Goal: Task Accomplishment & Management: Manage account settings

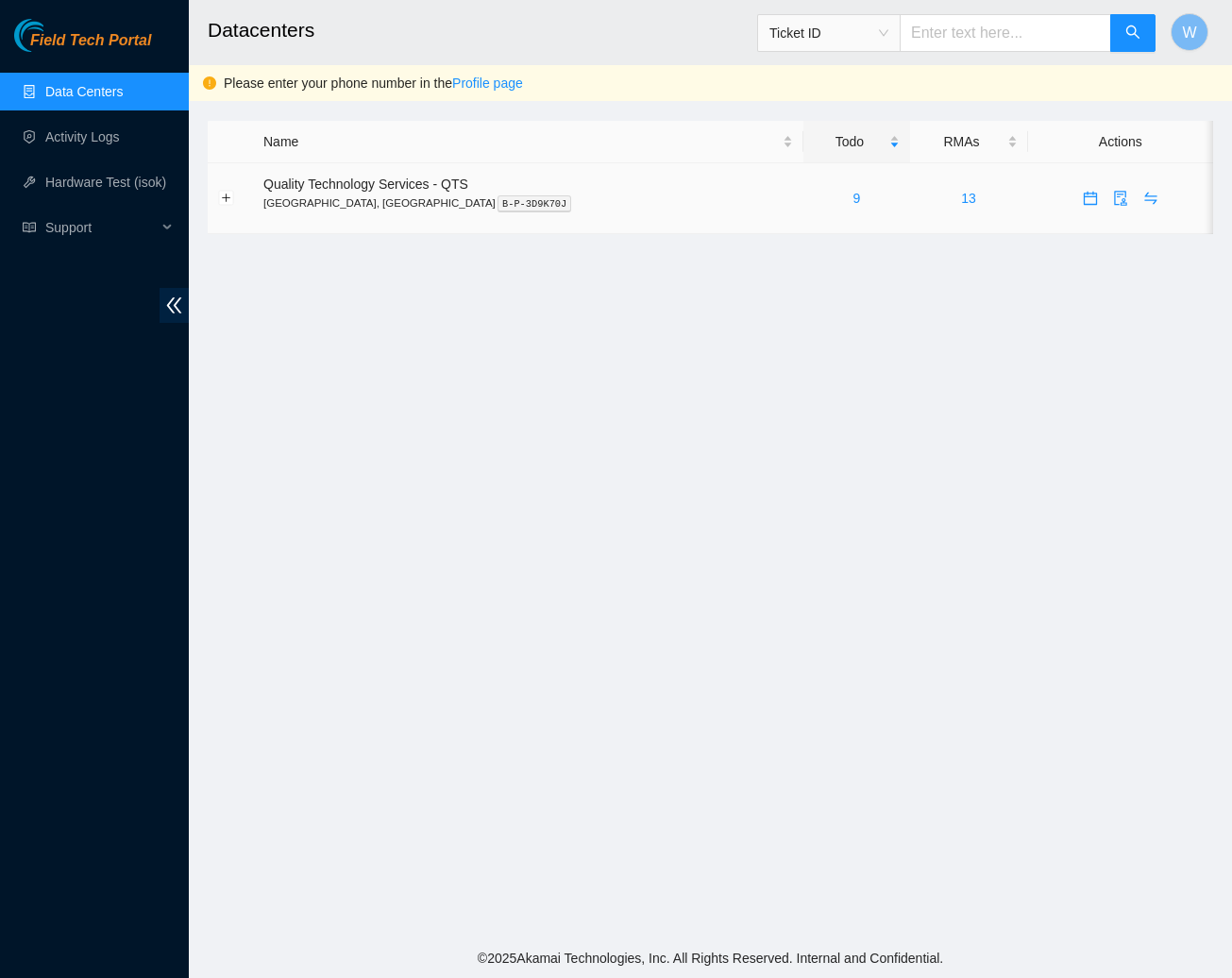
click at [399, 187] on span "Quality Technology Services - QTS" at bounding box center [366, 183] width 205 height 15
click at [969, 36] on input "text" at bounding box center [1005, 33] width 212 height 38
click at [493, 82] on link "Profile page" at bounding box center [488, 82] width 71 height 15
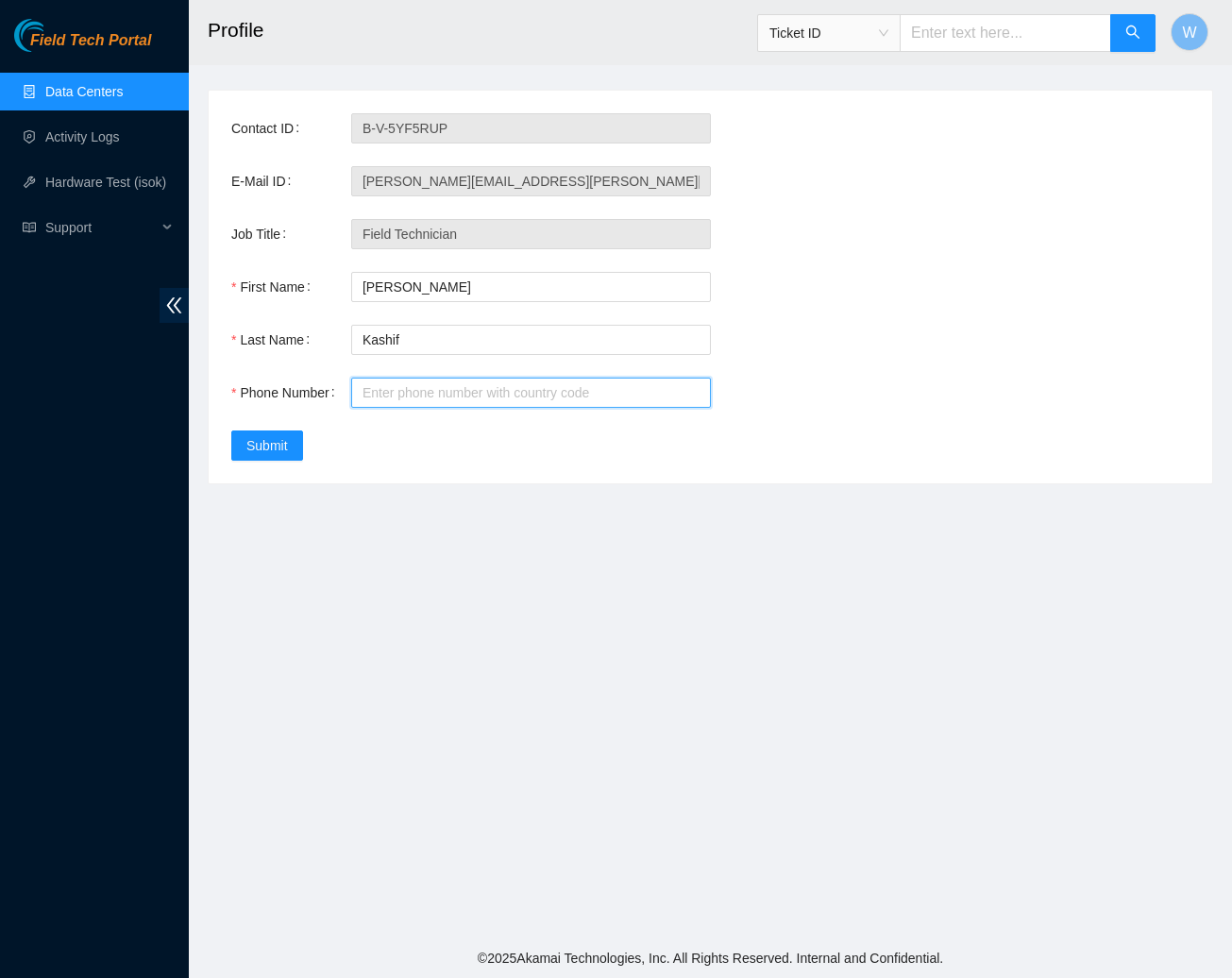
click at [402, 395] on input "Phone Number" at bounding box center [531, 392] width 360 height 30
click at [363, 390] on input "7739619679" at bounding box center [531, 392] width 360 height 30
click at [494, 406] on input "17739619679" at bounding box center [531, 392] width 360 height 30
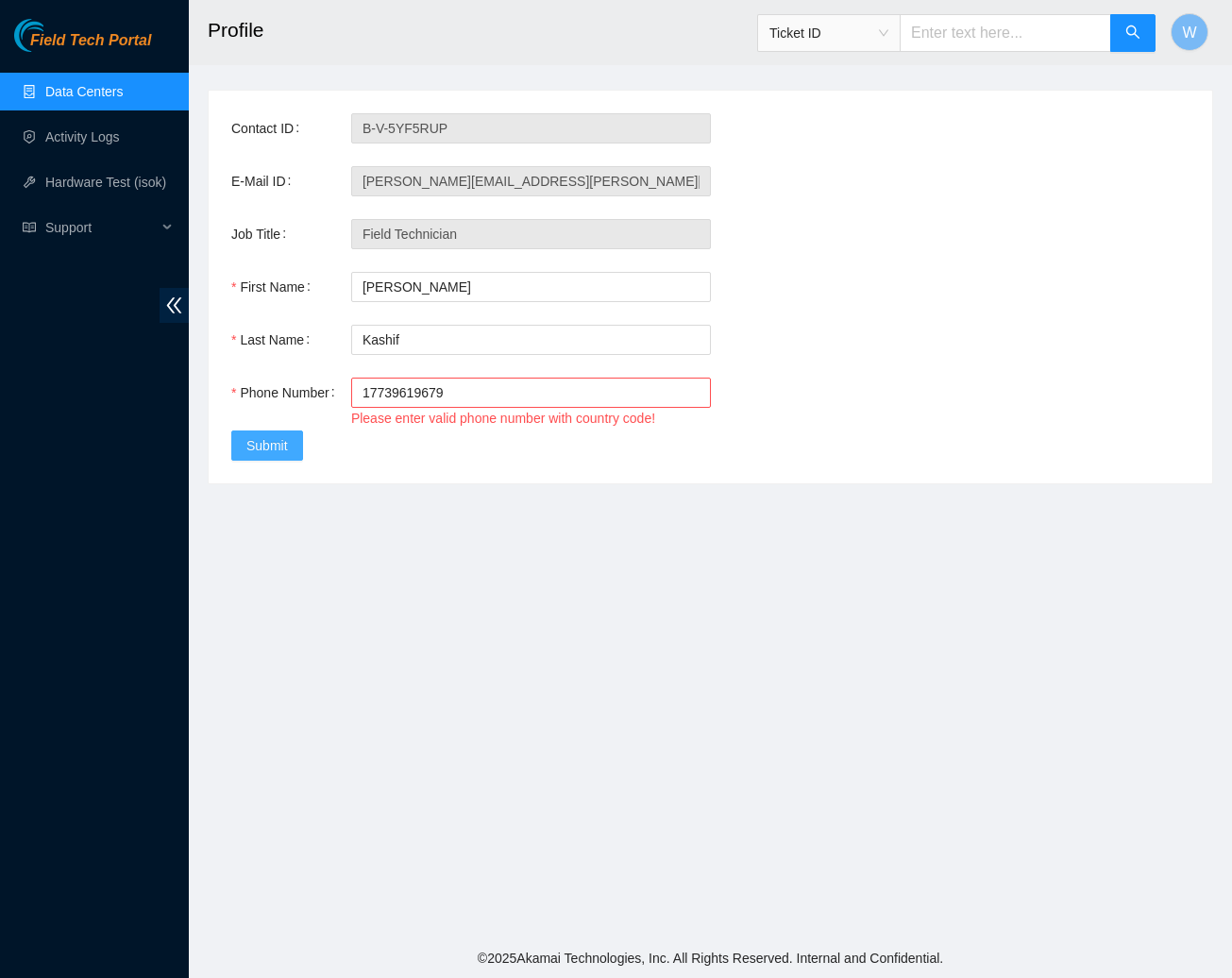
click at [288, 451] on span "Submit" at bounding box center [267, 445] width 42 height 20
click at [291, 453] on button "Submit" at bounding box center [267, 445] width 72 height 30
click at [361, 394] on input "17739619679" at bounding box center [531, 392] width 360 height 30
type input "+17739619679"
click at [270, 446] on span "Submit" at bounding box center [267, 445] width 42 height 20
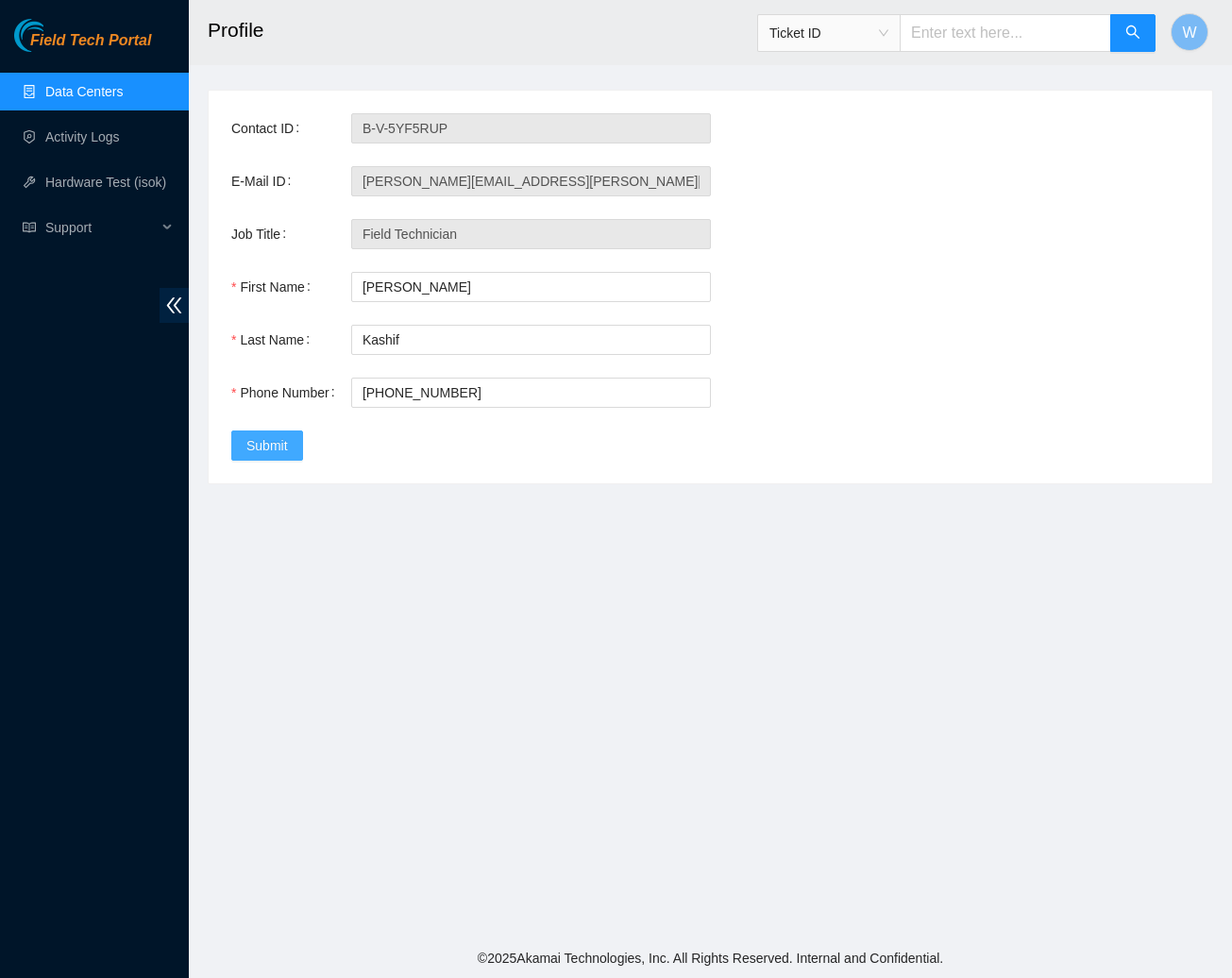
click at [270, 446] on span "Submit" at bounding box center [267, 445] width 42 height 20
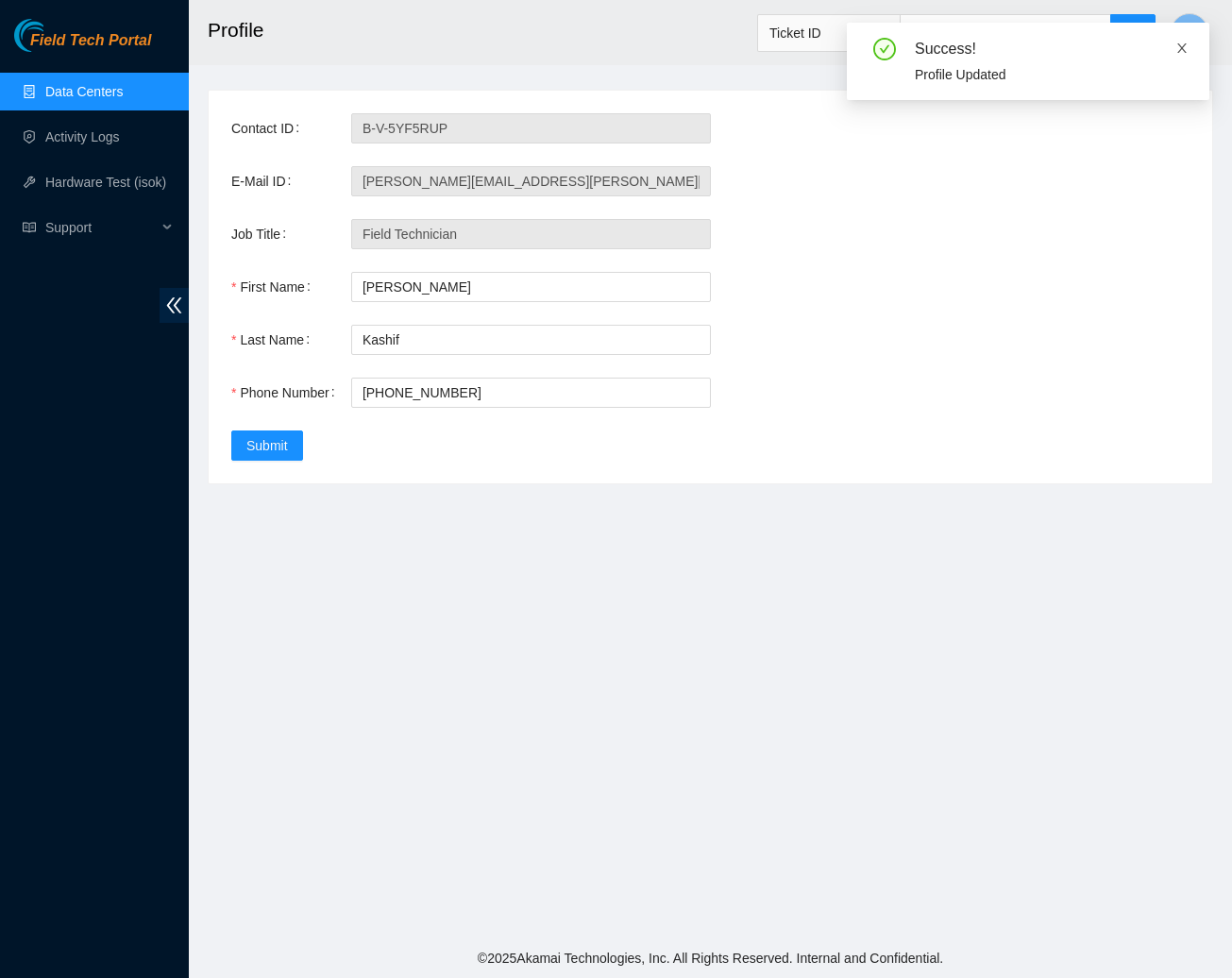
click at [1183, 47] on icon "close" at bounding box center [1182, 49] width 14 height 14
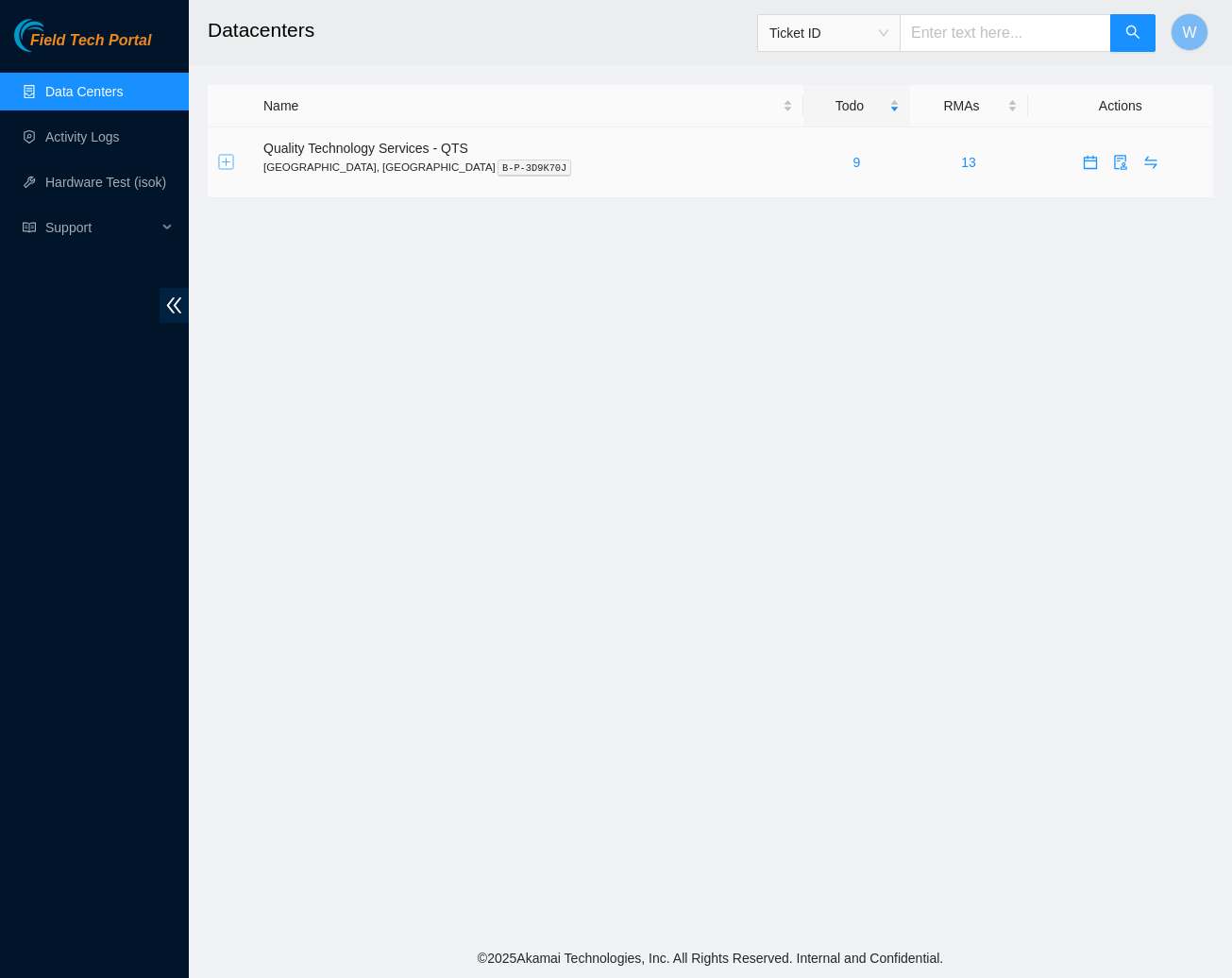
click at [227, 162] on button "Expand row" at bounding box center [226, 162] width 15 height 15
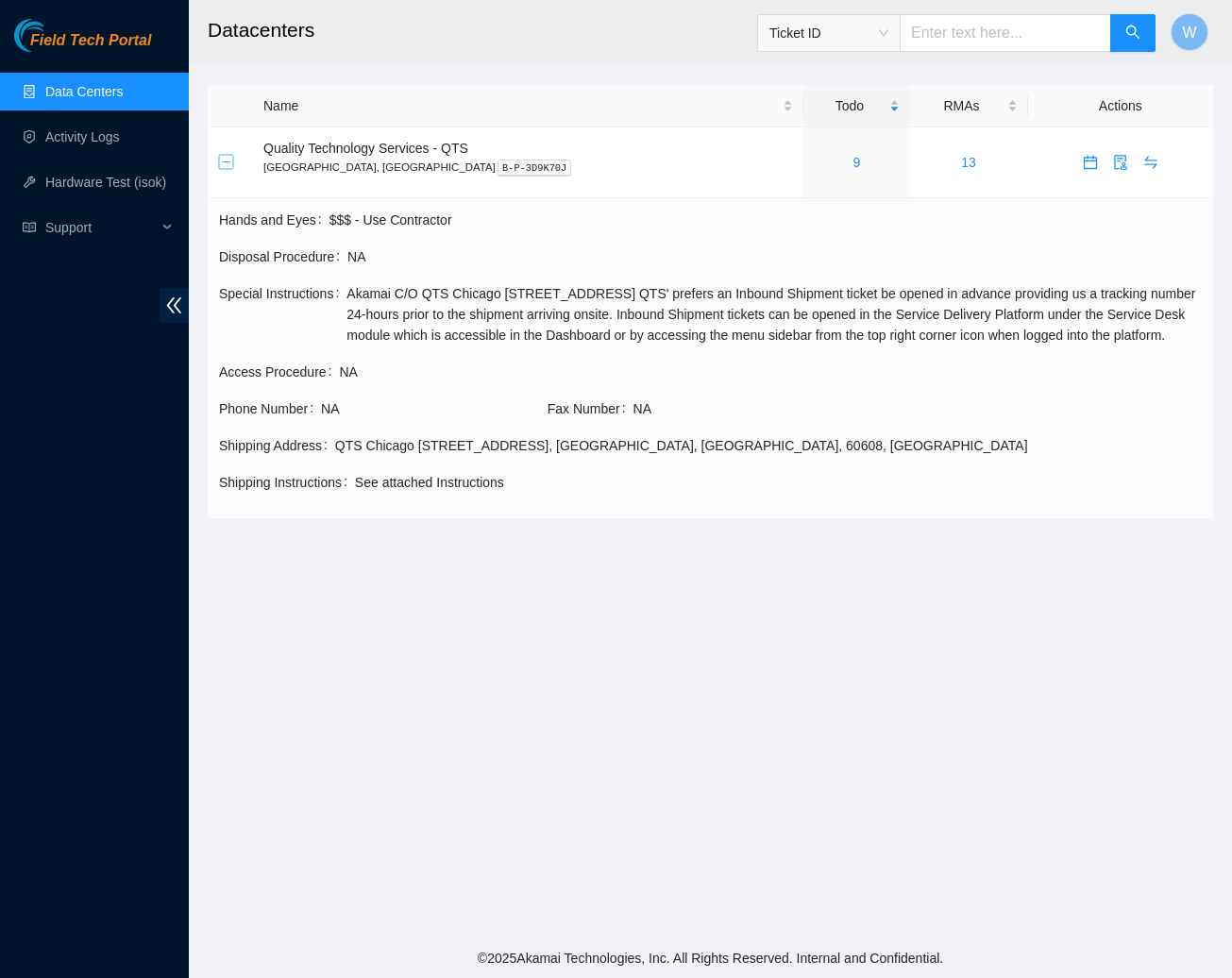
click at [219, 155] on button "Collapse row" at bounding box center [226, 162] width 15 height 15
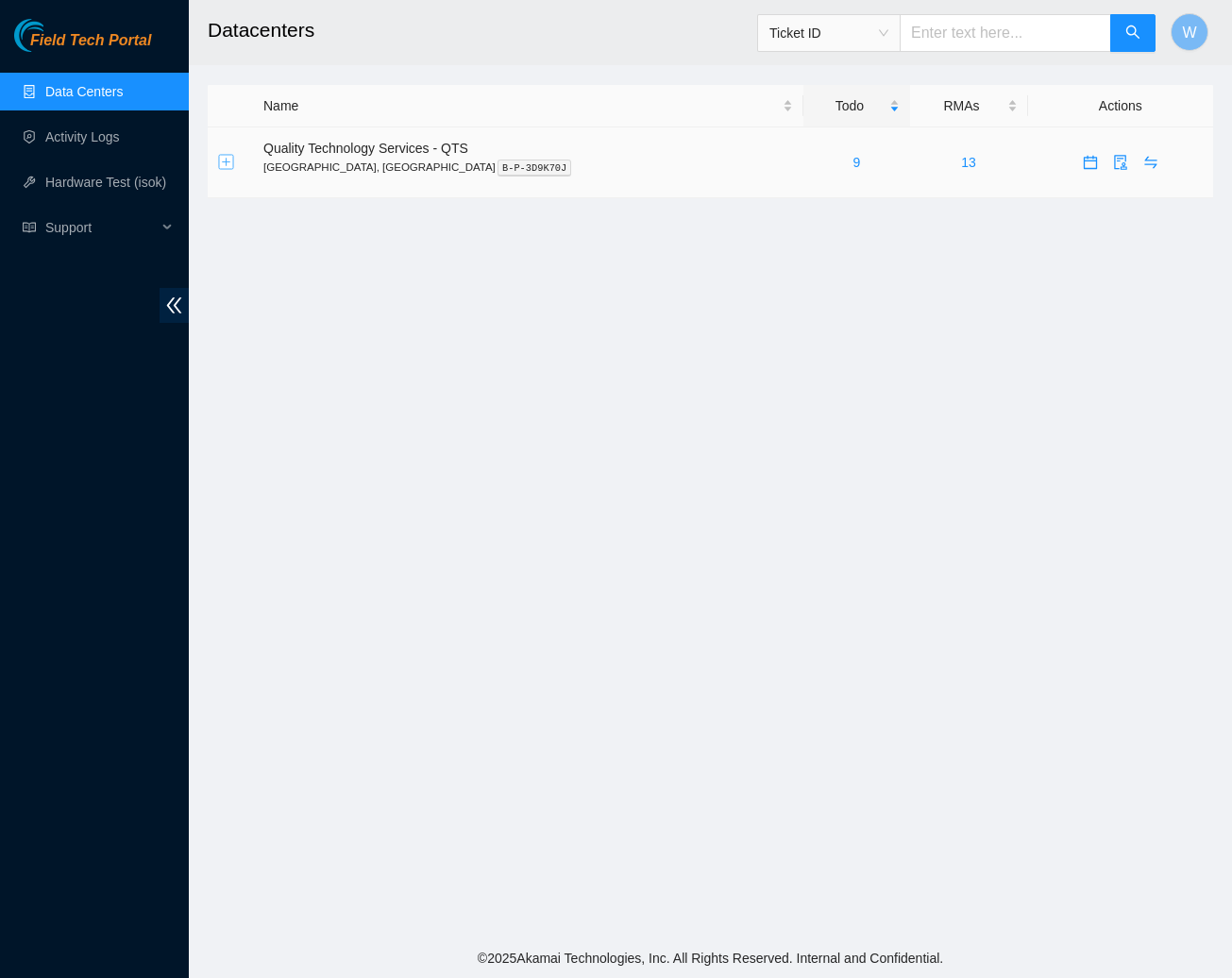
click at [228, 162] on button "Expand row" at bounding box center [226, 162] width 15 height 15
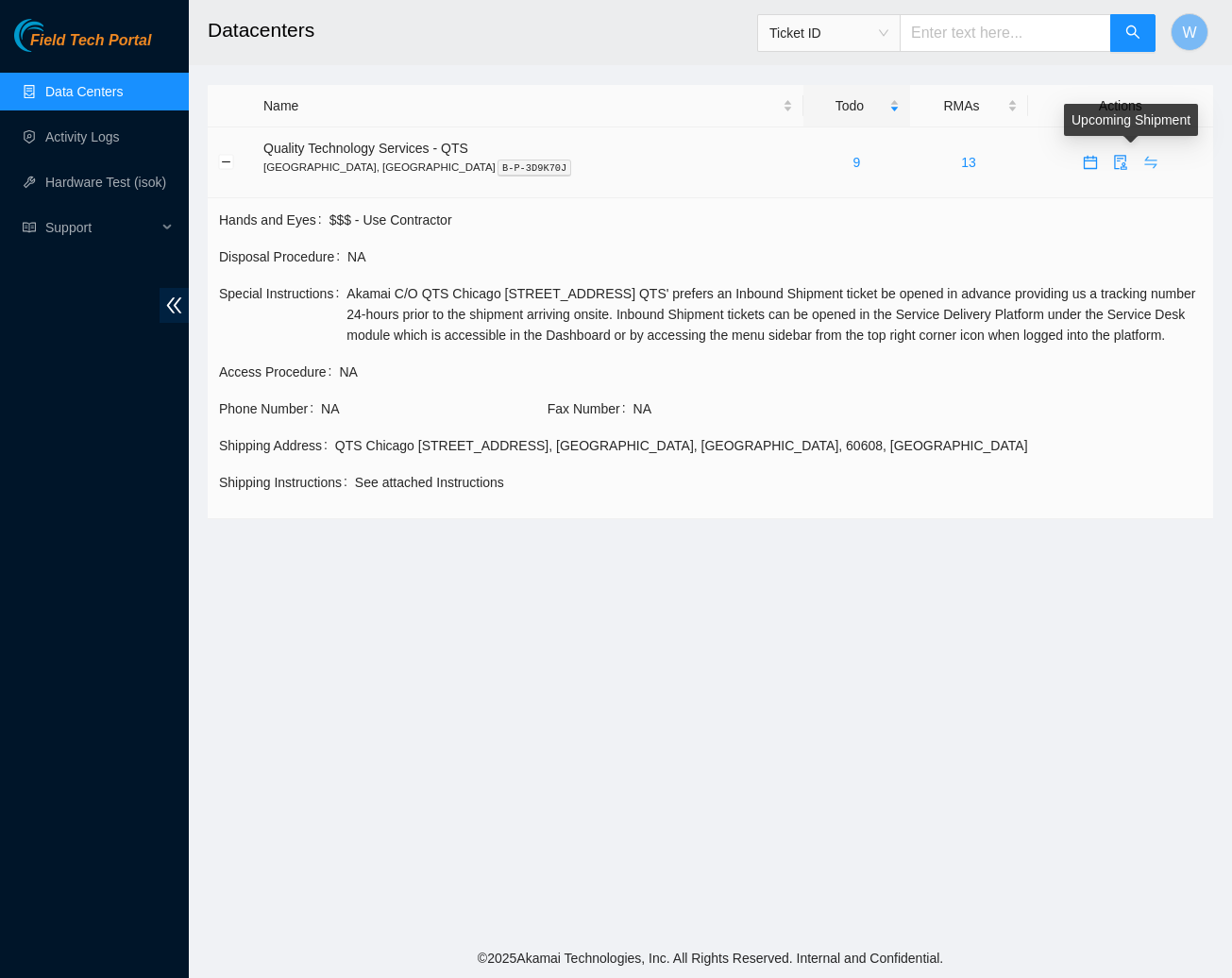
click at [1143, 161] on icon "swap" at bounding box center [1150, 162] width 15 height 15
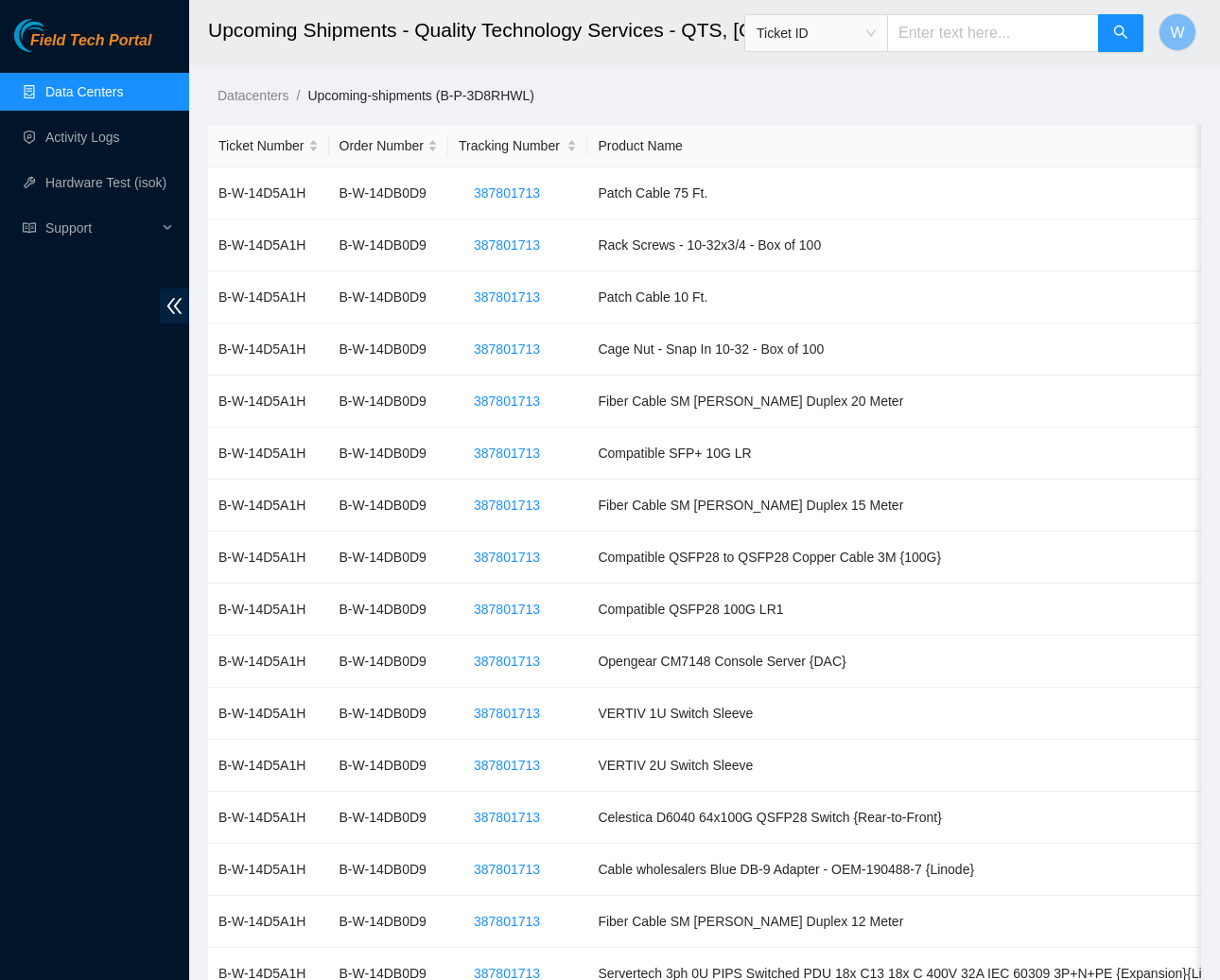
click at [103, 92] on link "Data Centers" at bounding box center [83, 91] width 77 height 15
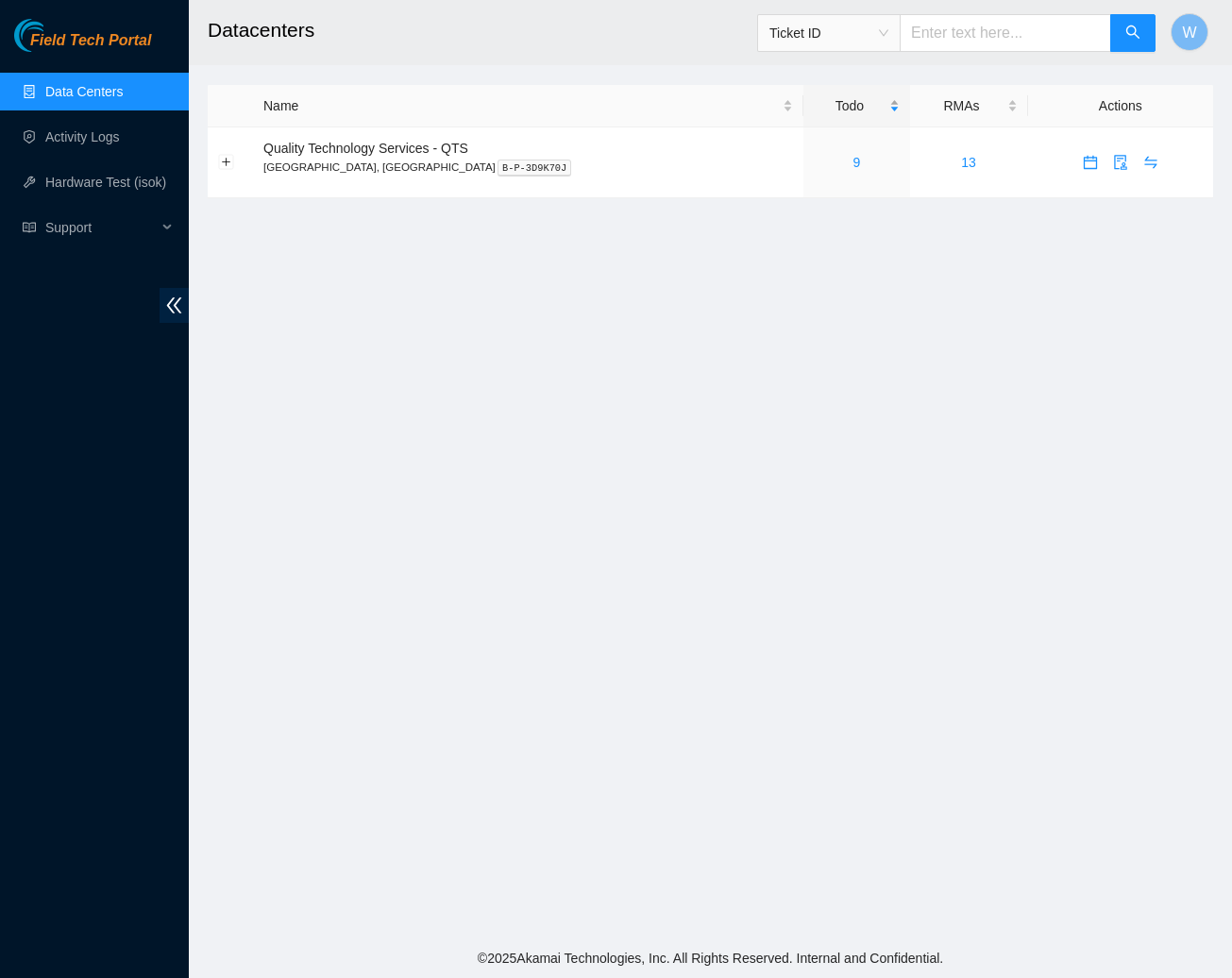
click at [839, 109] on div "Todo" at bounding box center [855, 105] width 85 height 20
click at [839, 107] on div "Todo" at bounding box center [855, 105] width 85 height 20
click at [226, 163] on button "Expand row" at bounding box center [226, 162] width 15 height 15
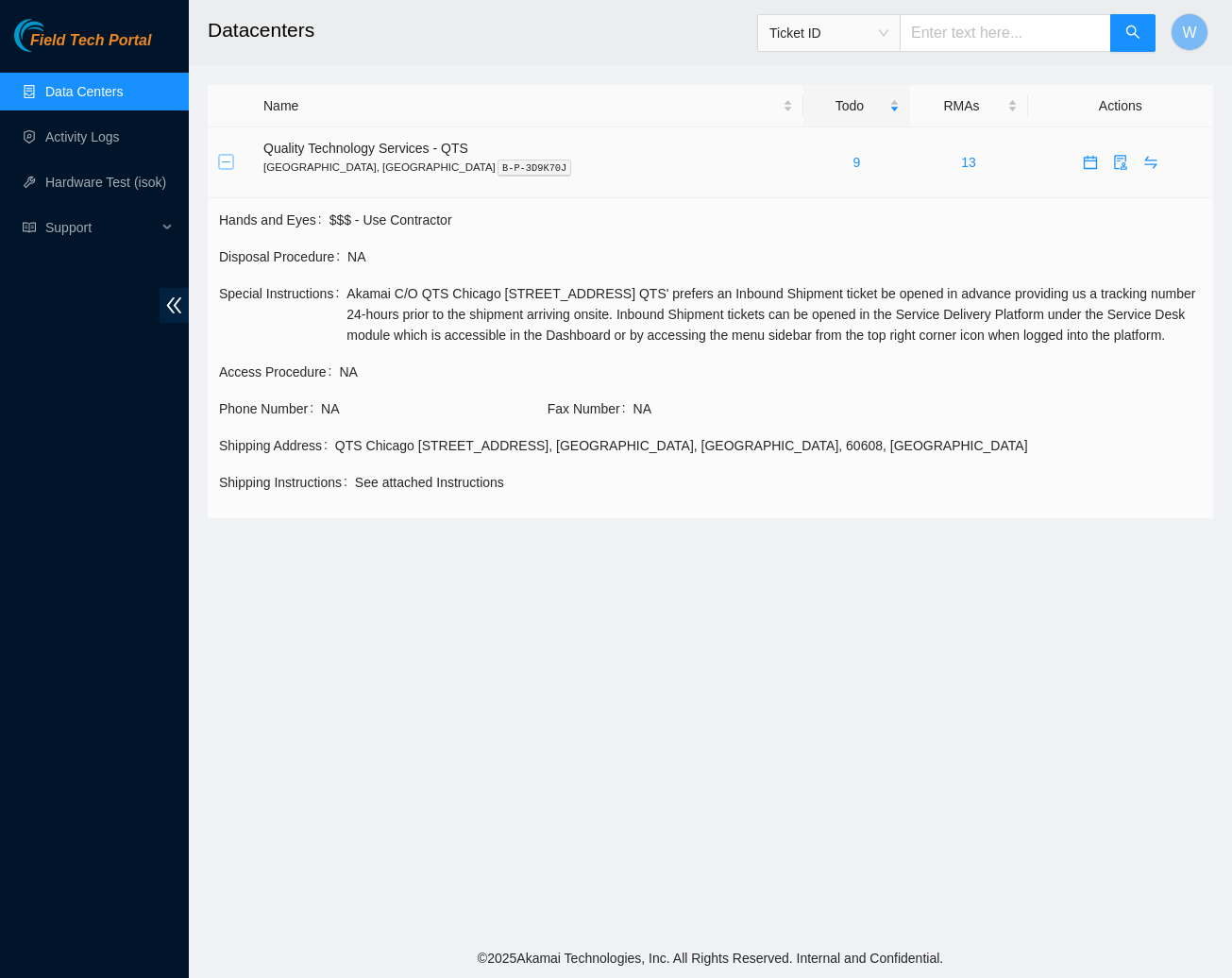
click at [224, 163] on button "Collapse row" at bounding box center [226, 162] width 15 height 15
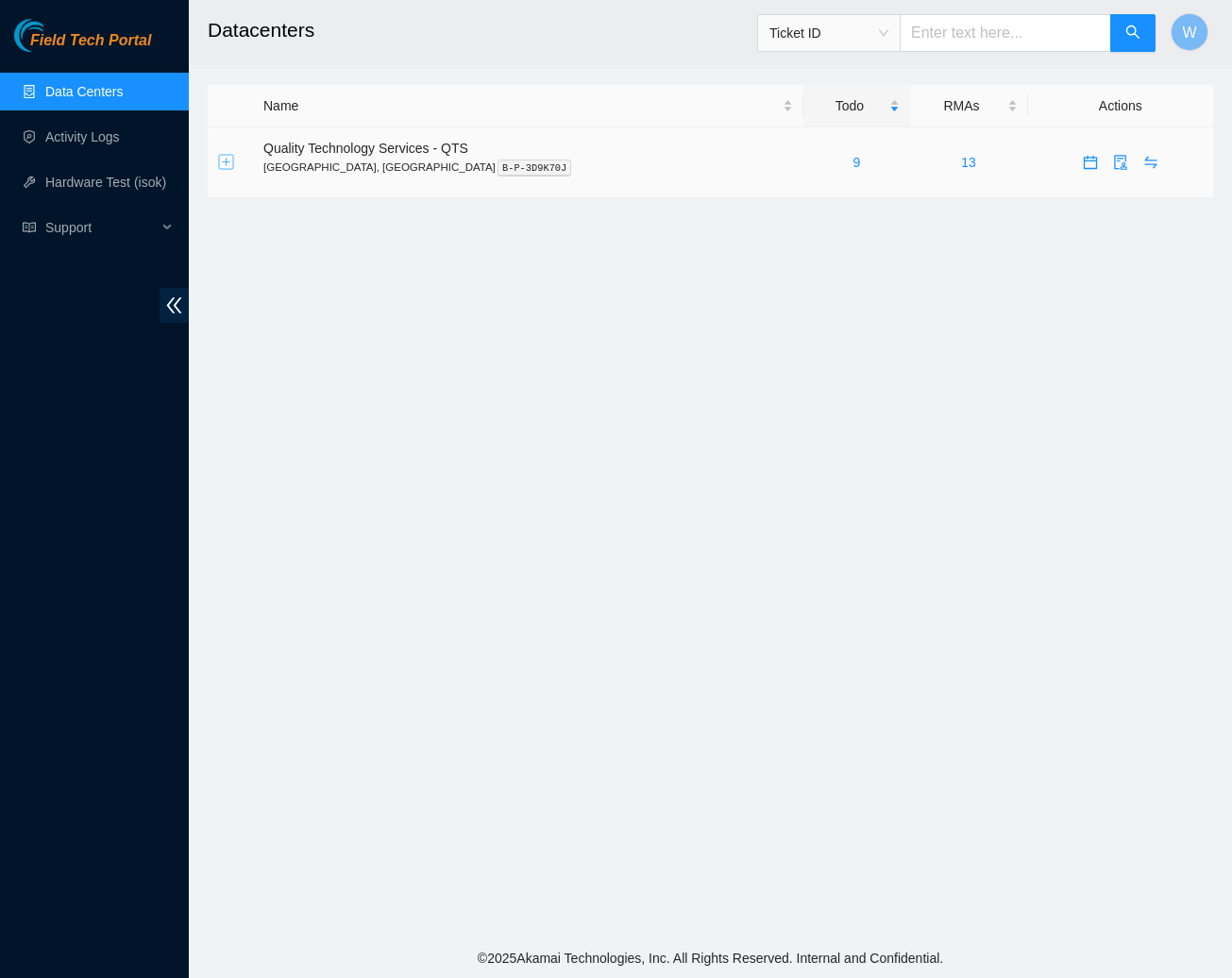
click at [224, 163] on button "Expand row" at bounding box center [226, 162] width 15 height 15
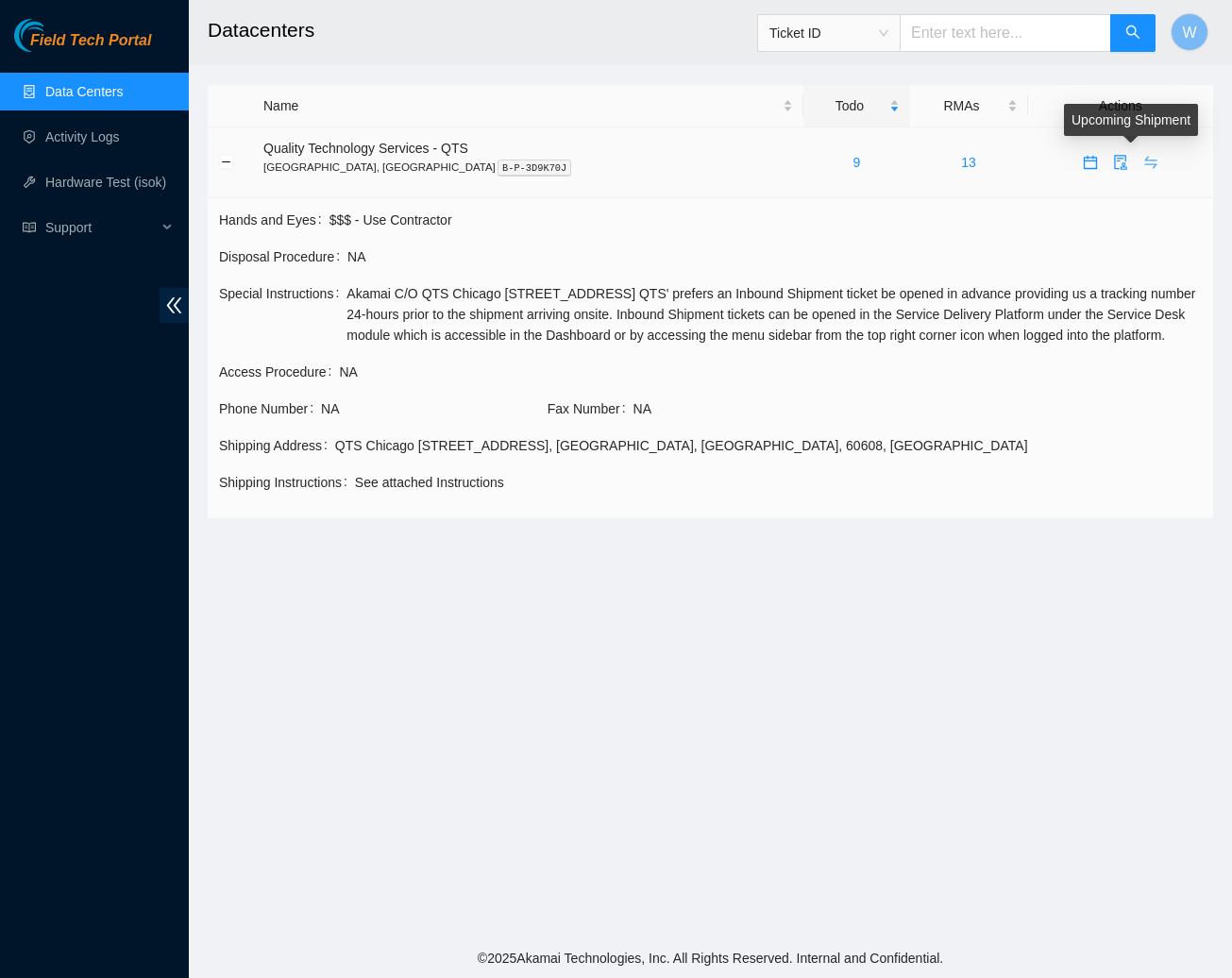
click at [1143, 157] on icon "swap" at bounding box center [1150, 162] width 15 height 15
